Goal: Check status

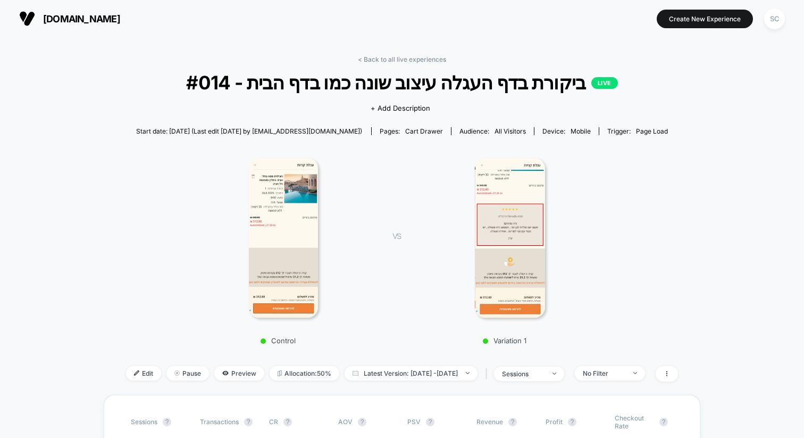
click at [563, 82] on span "#014 - ביקורת בדף העגלה עיצוב שונה כמו בדף הבית LIVE" at bounding box center [402, 82] width 497 height 22
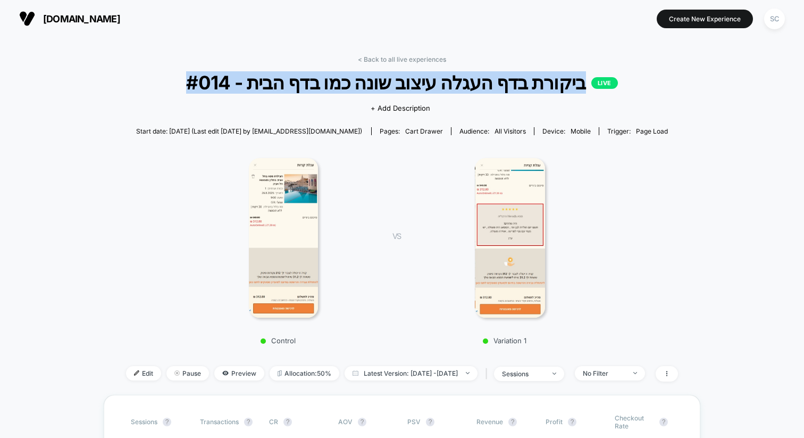
click at [563, 82] on span "#014 - ביקורת בדף העגלה עיצוב שונה כמו בדף הבית LIVE" at bounding box center [402, 82] width 497 height 22
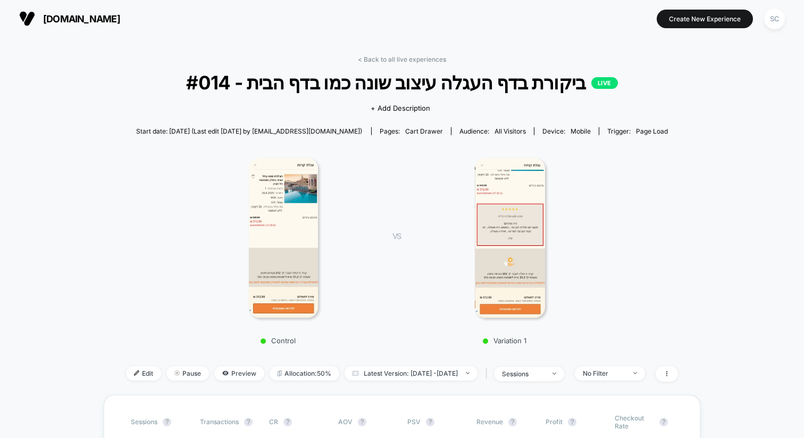
click at [324, 131] on span "Start date: [DATE] (Last edit [DATE] by [EMAIL_ADDRESS][DOMAIN_NAME])" at bounding box center [249, 131] width 226 height 8
